Goal: Information Seeking & Learning: Check status

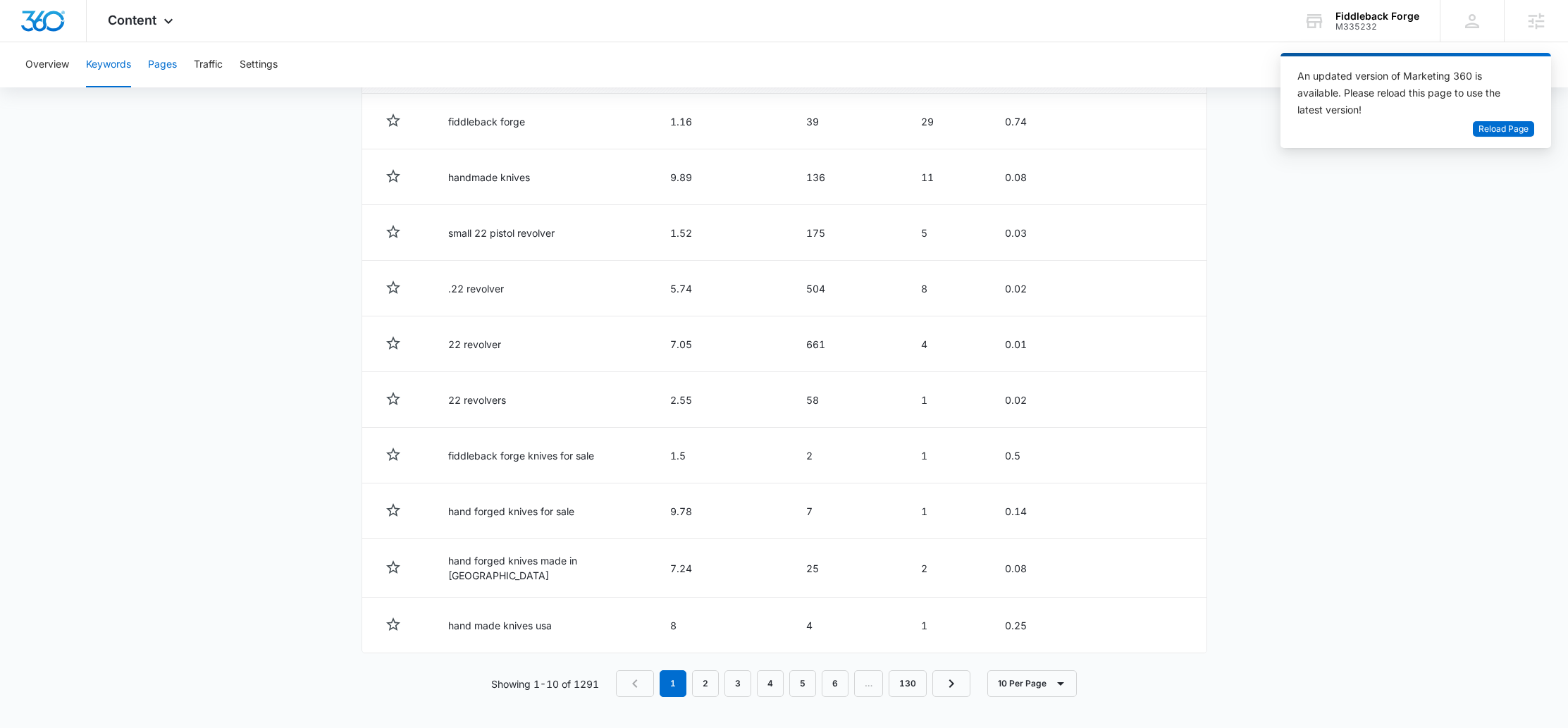
click at [174, 55] on button "Pages" at bounding box center [163, 65] width 29 height 45
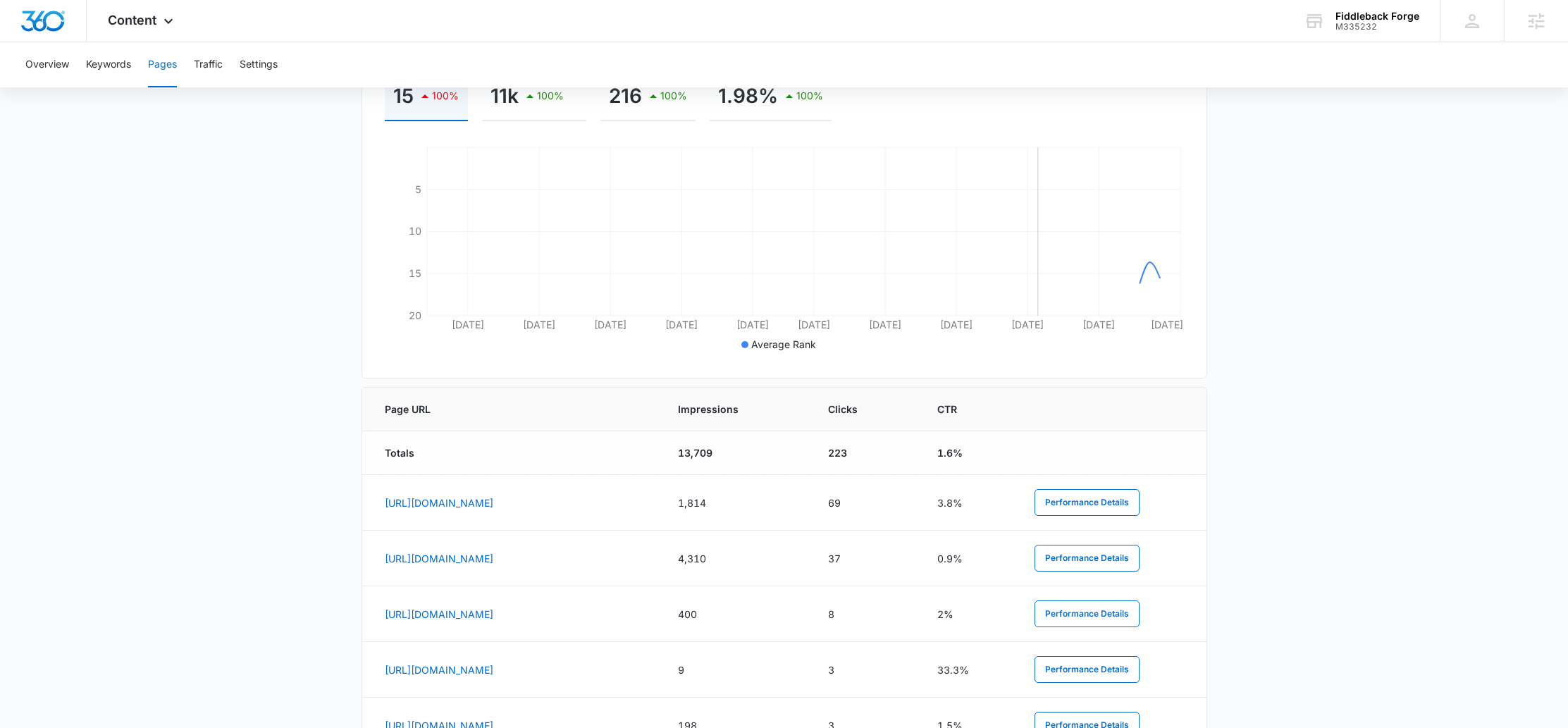
scroll to position [304, 0]
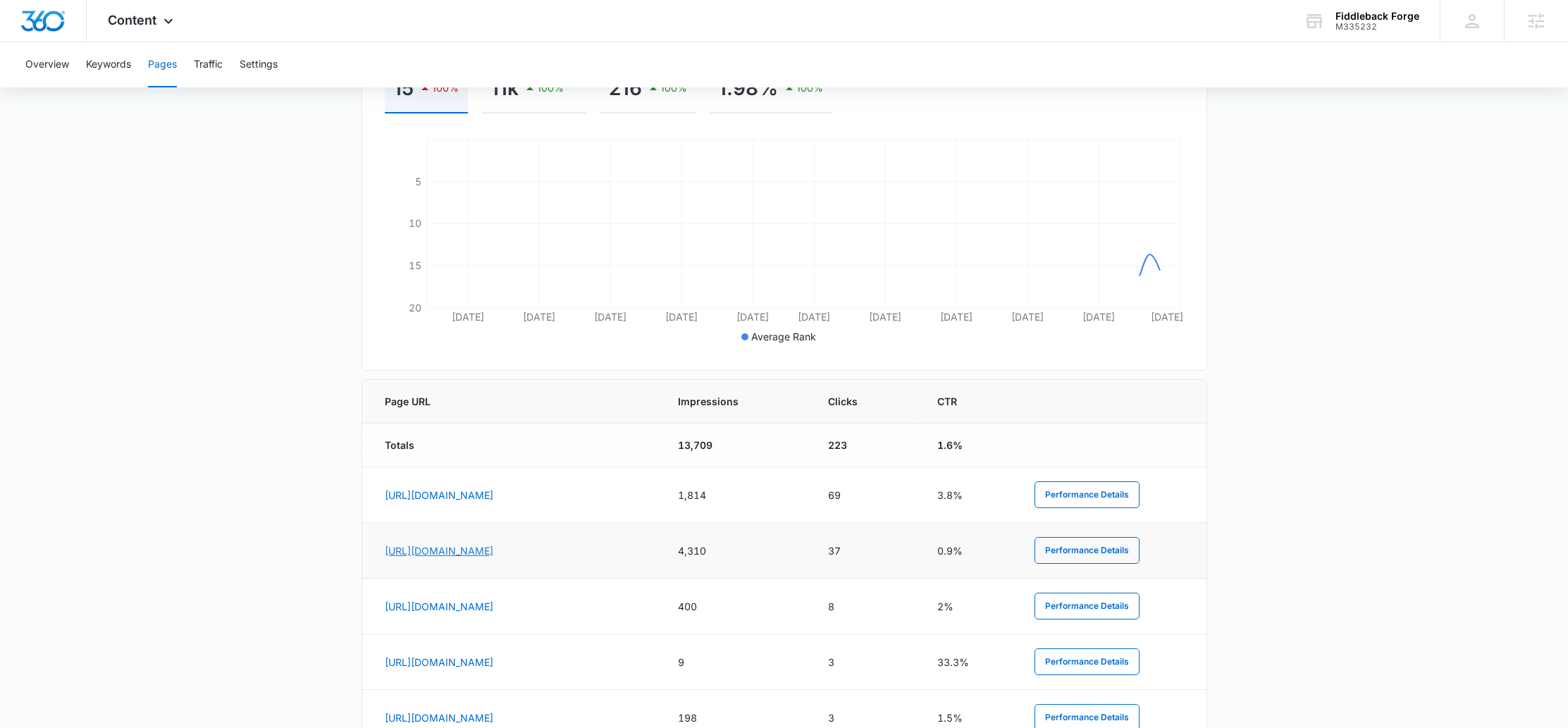
click at [493, 550] on link "https://fiddlebackforge.com/blogs/articles/the-22-revolver-kit-gun" at bounding box center [439, 550] width 108 height 12
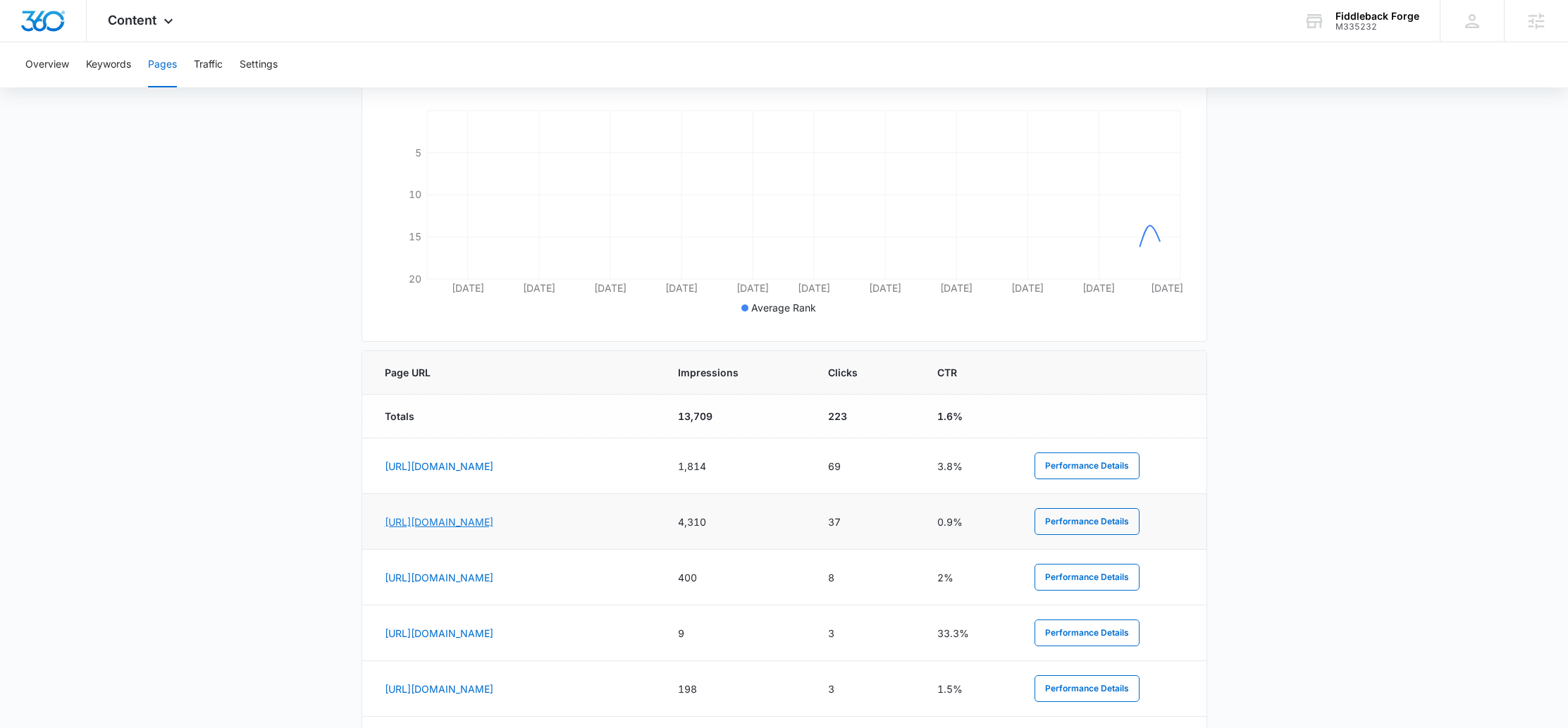
scroll to position [351, 0]
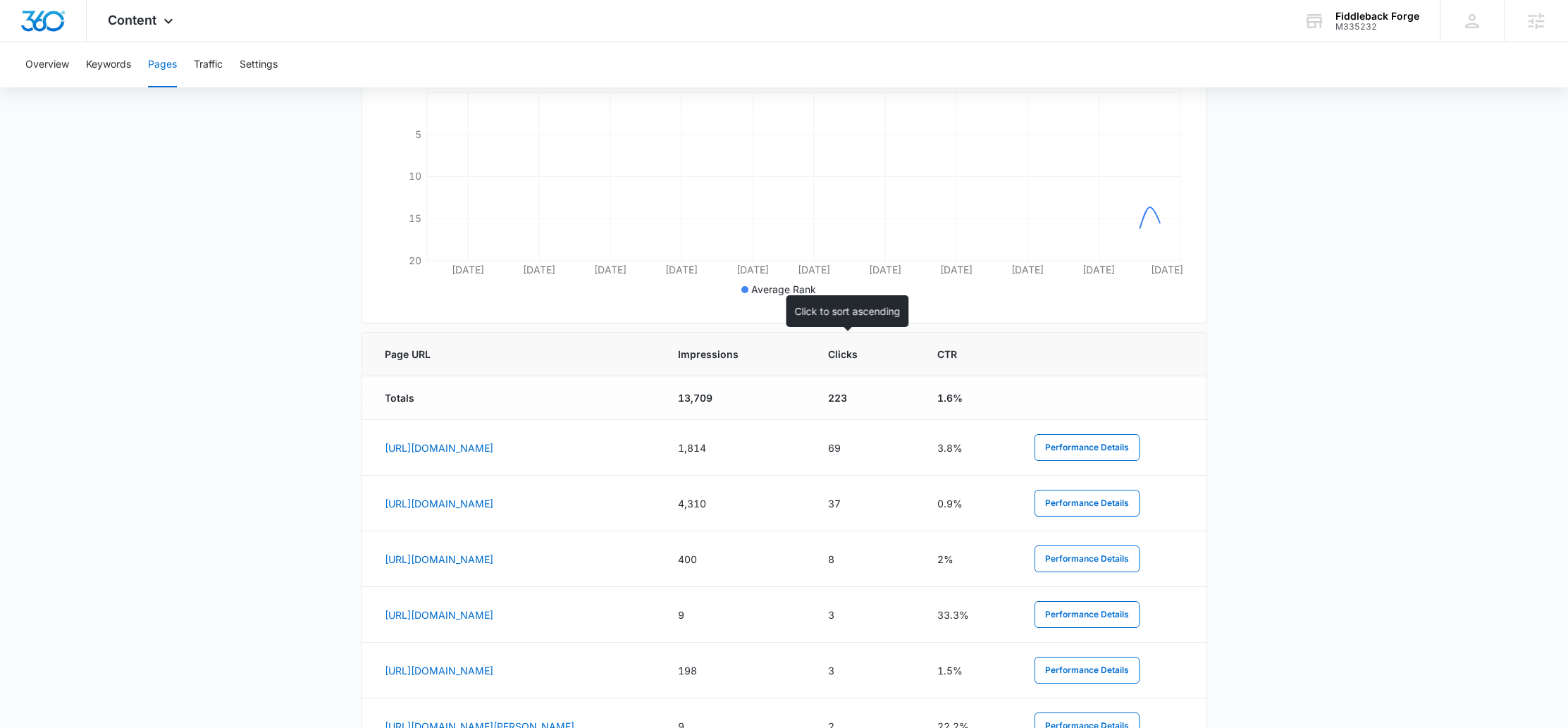
click at [774, 351] on span "Impressions" at bounding box center [726, 354] width 96 height 14
click at [774, 359] on span "Impressions" at bounding box center [726, 354] width 96 height 14
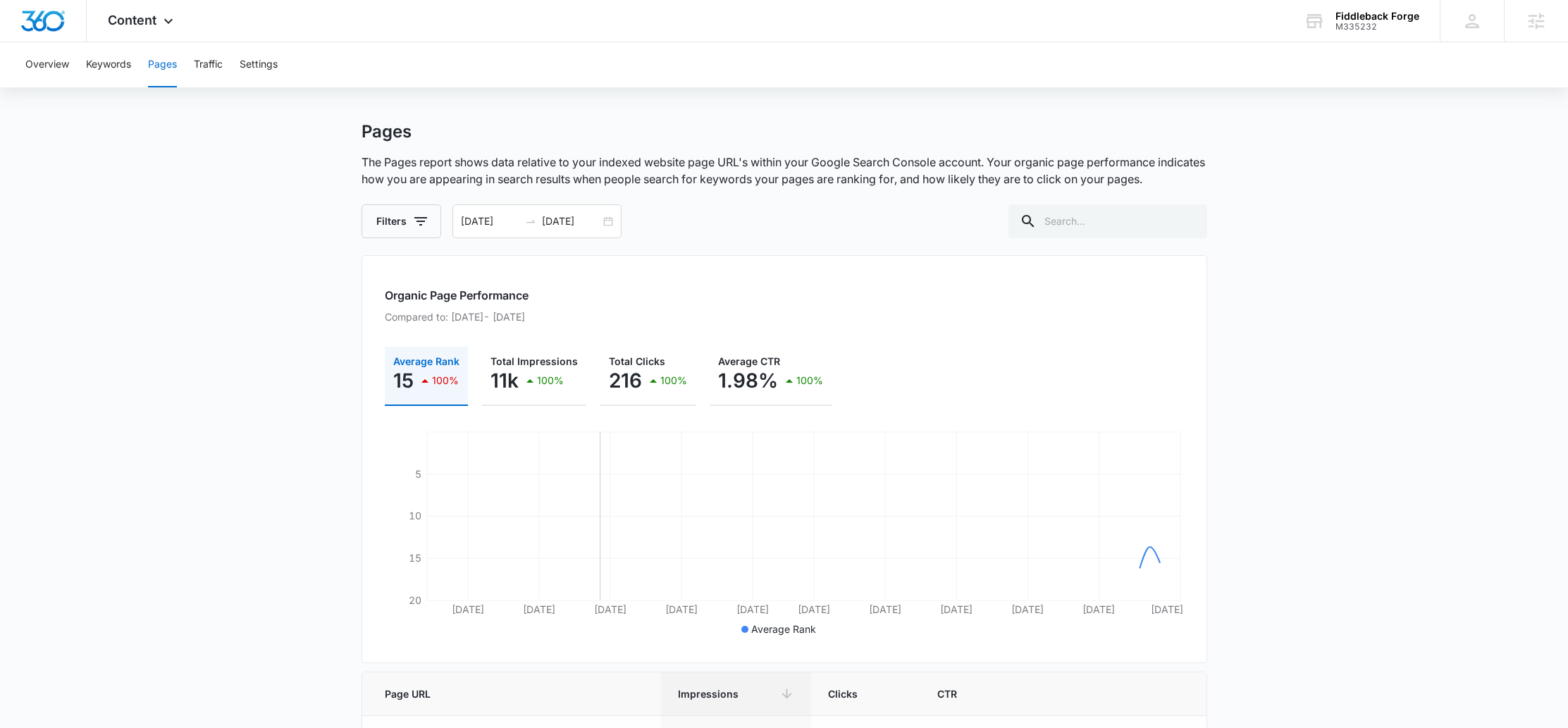
scroll to position [0, 0]
